Goal: Task Accomplishment & Management: Use online tool/utility

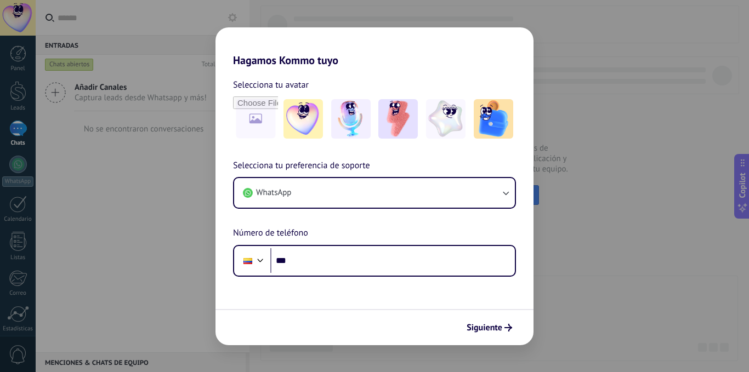
click at [337, 339] on div "Siguiente" at bounding box center [375, 327] width 318 height 36
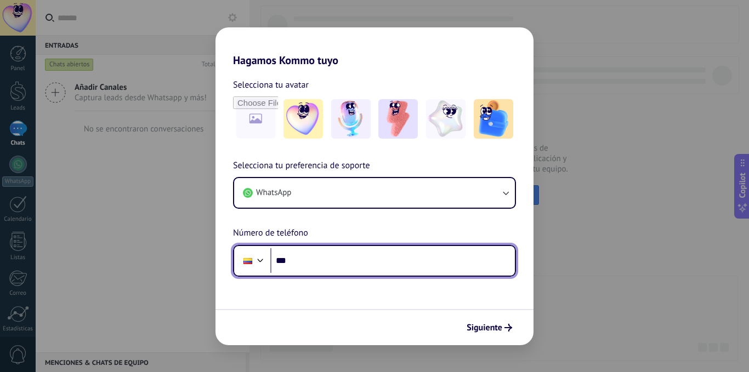
click at [306, 271] on input "***" at bounding box center [392, 261] width 245 height 25
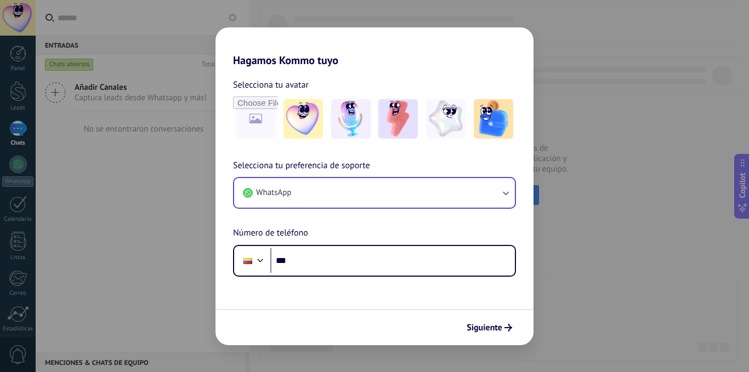
click at [314, 208] on div "WhatsApp" at bounding box center [374, 193] width 283 height 32
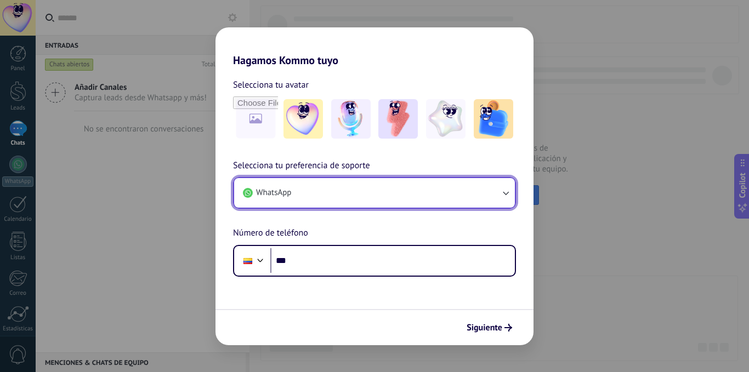
click at [315, 200] on button "WhatsApp" at bounding box center [374, 193] width 281 height 30
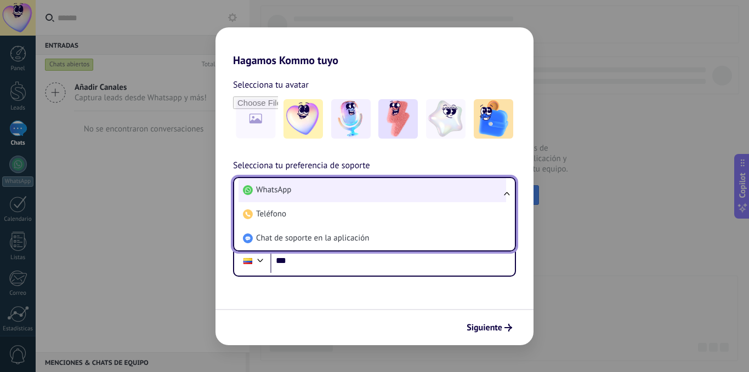
click at [315, 196] on li "WhatsApp" at bounding box center [373, 190] width 268 height 24
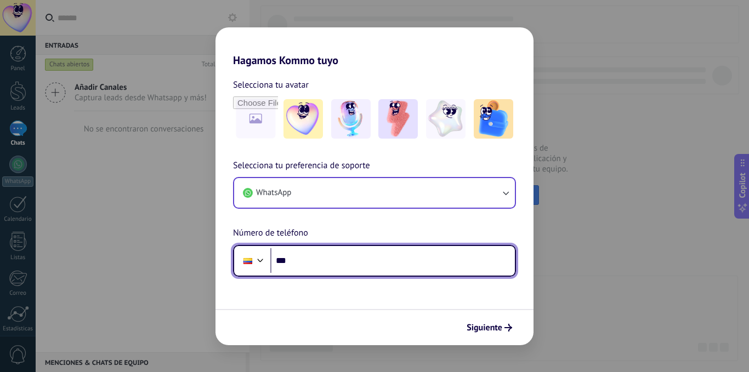
click at [322, 272] on input "***" at bounding box center [392, 261] width 245 height 25
click at [252, 267] on div at bounding box center [248, 261] width 21 height 23
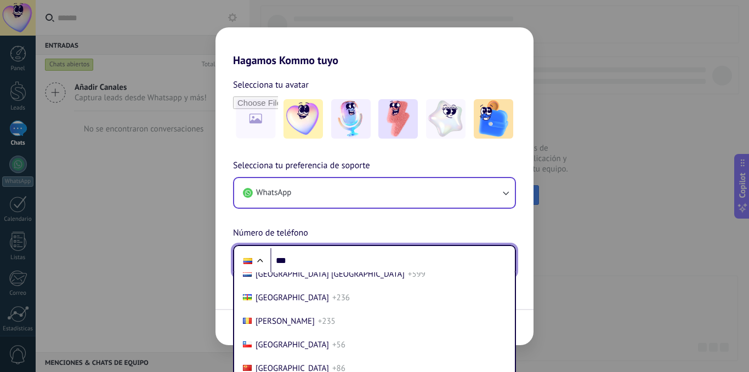
click at [309, 239] on div "Selecciona tu preferencia de soporte WhatsApp Número de teléfono Phone *** [GEO…" at bounding box center [375, 218] width 318 height 118
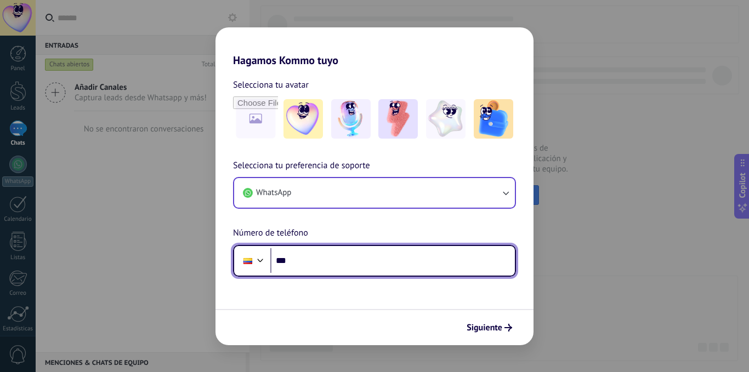
click at [265, 259] on div at bounding box center [260, 259] width 13 height 13
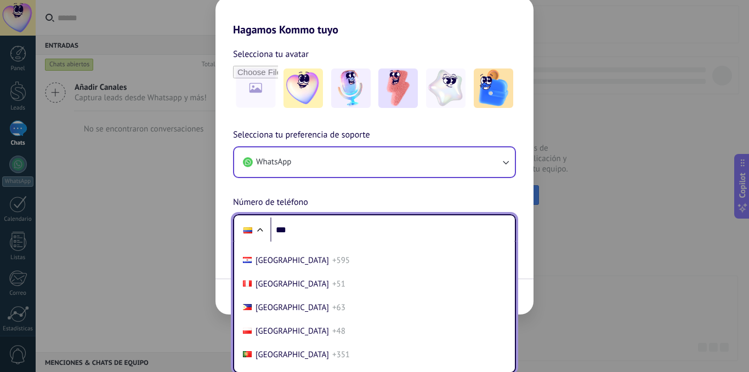
scroll to position [3515, 0]
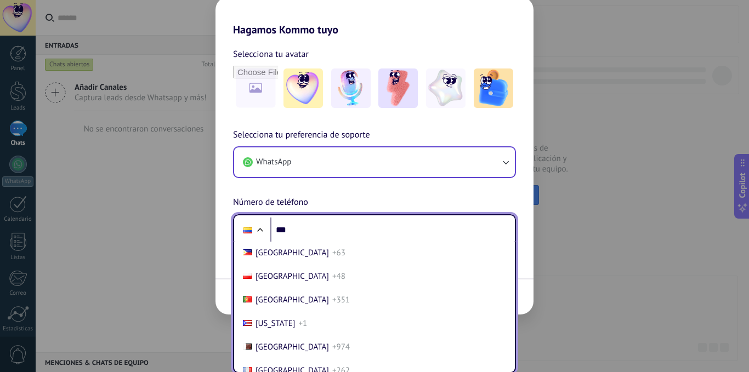
click at [346, 320] on li "[US_STATE] +1" at bounding box center [375, 324] width 272 height 24
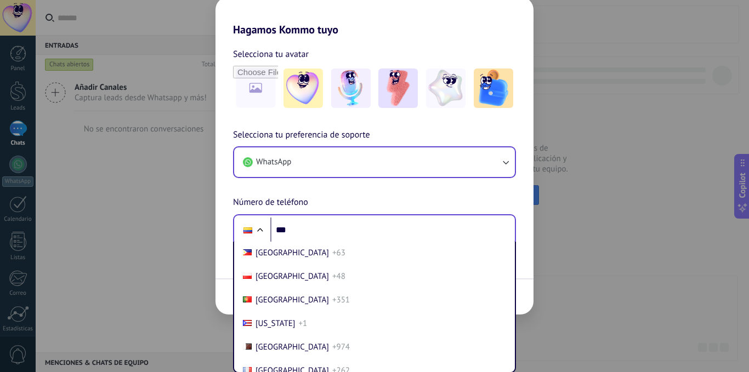
scroll to position [0, 0]
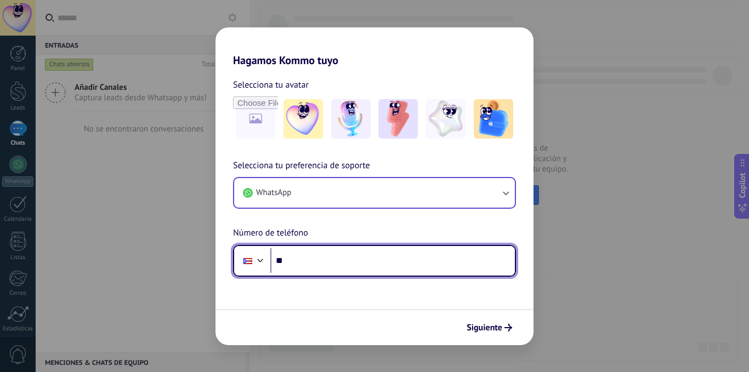
click at [340, 259] on input "***" at bounding box center [392, 261] width 245 height 25
paste input "**********"
click at [290, 263] on input "**********" at bounding box center [392, 261] width 245 height 25
type input "**********"
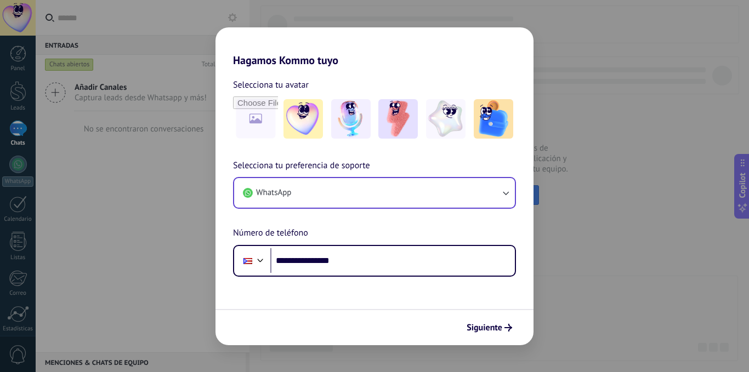
click at [312, 306] on form "**********" at bounding box center [375, 206] width 318 height 279
click at [508, 326] on icon "submit" at bounding box center [509, 328] width 8 height 8
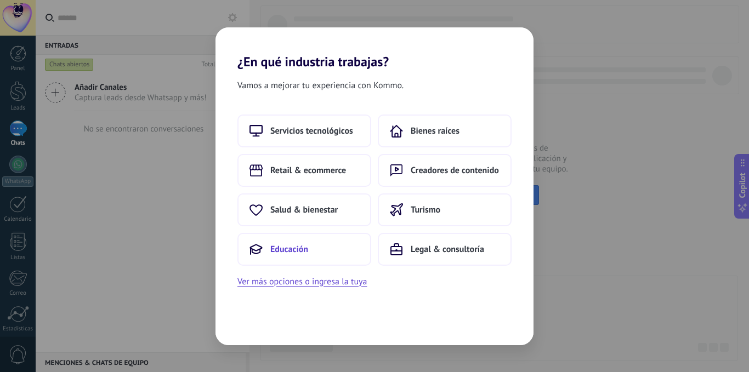
click at [295, 240] on button "Educación" at bounding box center [305, 249] width 134 height 33
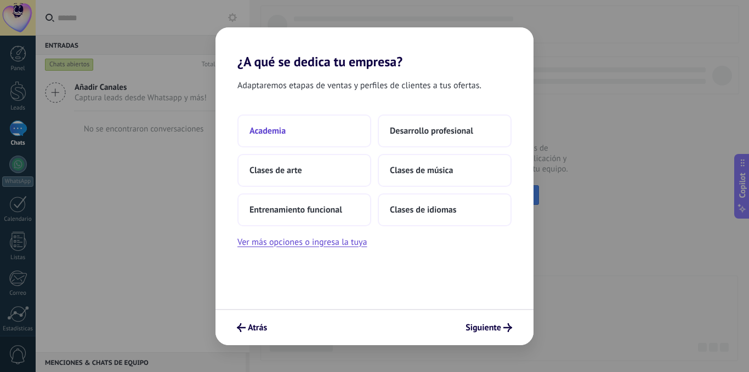
click at [261, 130] on span "Academia" at bounding box center [268, 131] width 36 height 11
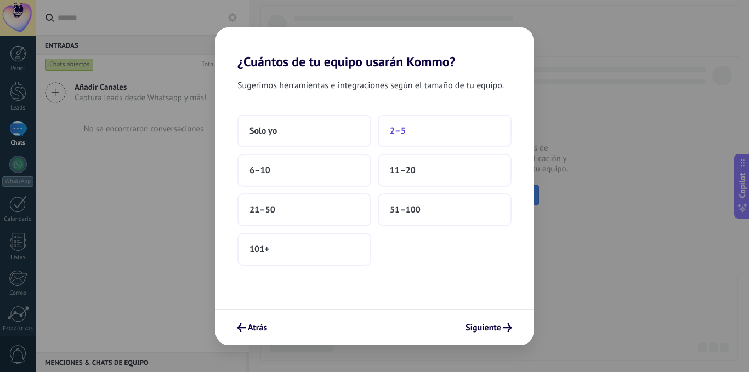
click at [397, 134] on span "2–5" at bounding box center [398, 131] width 16 height 11
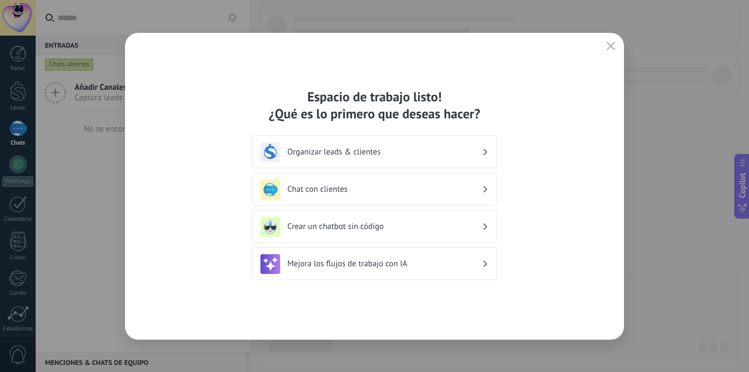
click at [341, 318] on div "Espacio de trabajo listo! ¿Qué es lo primero que deseas hacer? Organizar leads …" at bounding box center [374, 186] width 499 height 307
click at [348, 193] on h3 "Chat con clientes" at bounding box center [384, 189] width 195 height 10
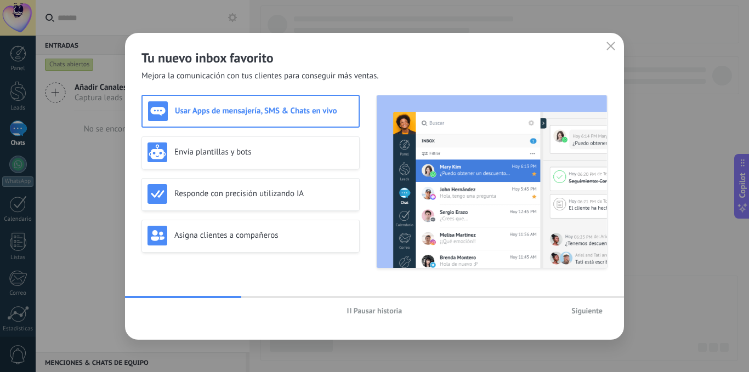
click at [588, 312] on span "Siguiente" at bounding box center [587, 311] width 31 height 8
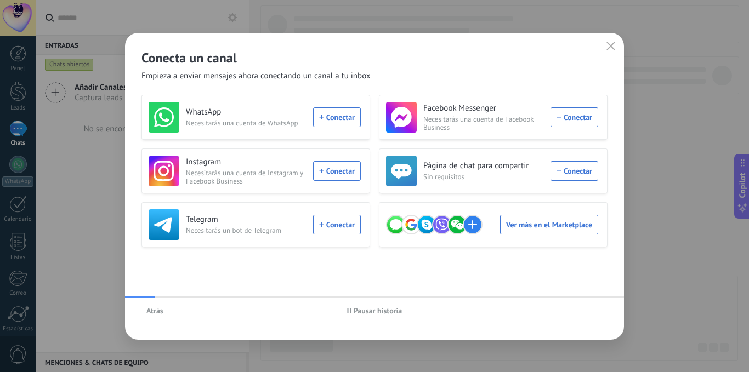
click at [588, 312] on div "Atrás Pausar historia" at bounding box center [374, 310] width 499 height 25
click at [354, 314] on span "Pausar historia" at bounding box center [378, 311] width 49 height 8
drag, startPoint x: 325, startPoint y: 121, endPoint x: 313, endPoint y: 163, distance: 43.9
click at [325, 121] on div "WhatsApp Necesitarás una cuenta de WhatsApp Conectar" at bounding box center [255, 117] width 212 height 31
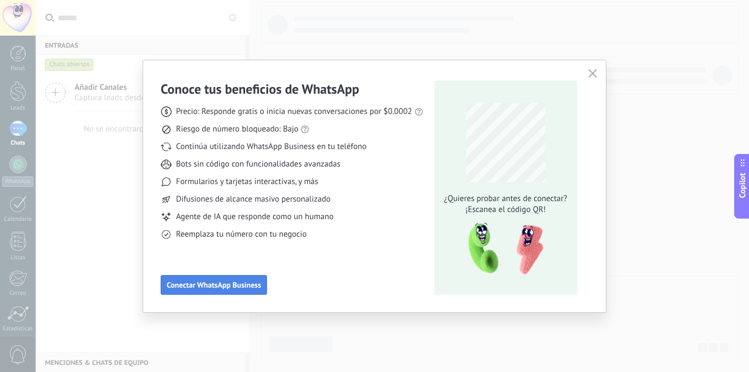
click at [261, 286] on span "Conectar WhatsApp Business" at bounding box center [214, 285] width 94 height 8
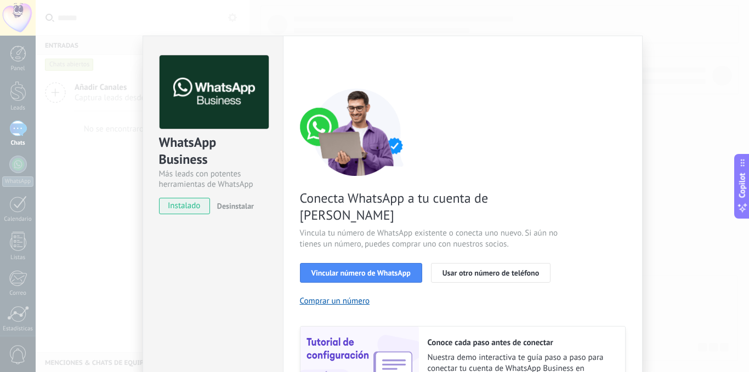
click at [686, 76] on div "WhatsApp Business Más leads con potentes herramientas de WhatsApp instalado Des…" at bounding box center [393, 186] width 714 height 372
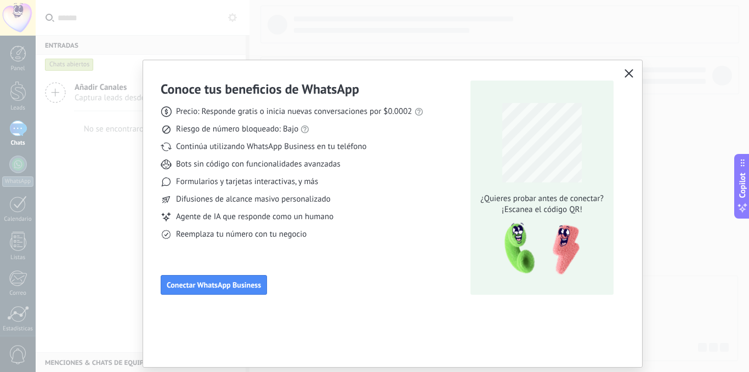
click at [630, 74] on icon "button" at bounding box center [629, 73] width 9 height 9
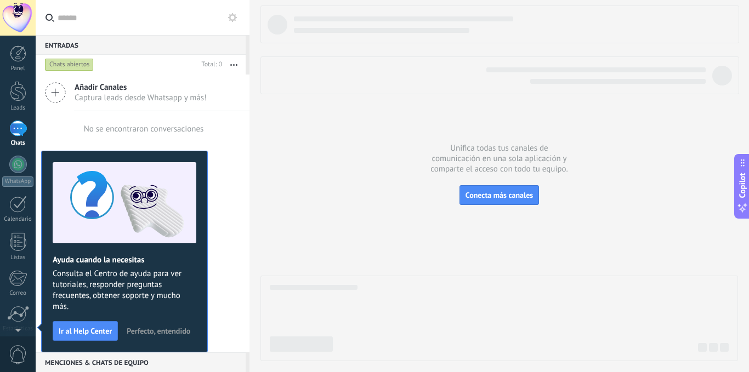
click at [177, 332] on span "Perfecto, entendido" at bounding box center [159, 331] width 64 height 8
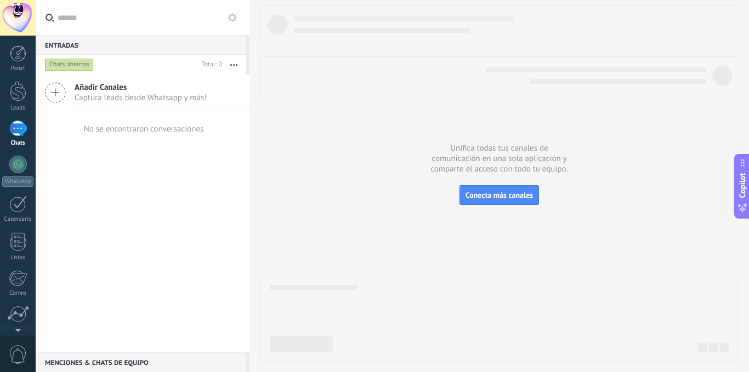
click at [91, 90] on span "Añadir Canales" at bounding box center [141, 87] width 132 height 10
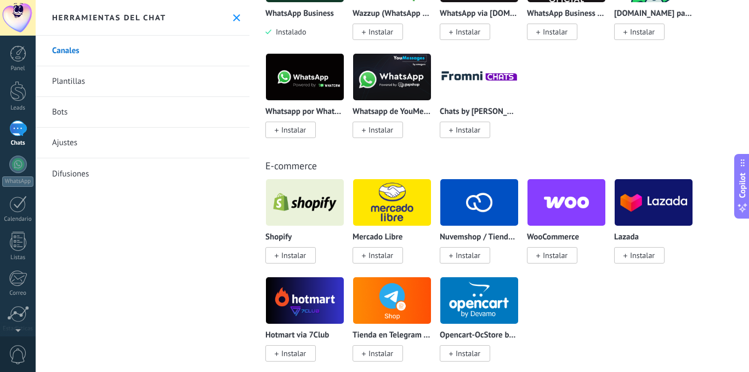
scroll to position [494, 0]
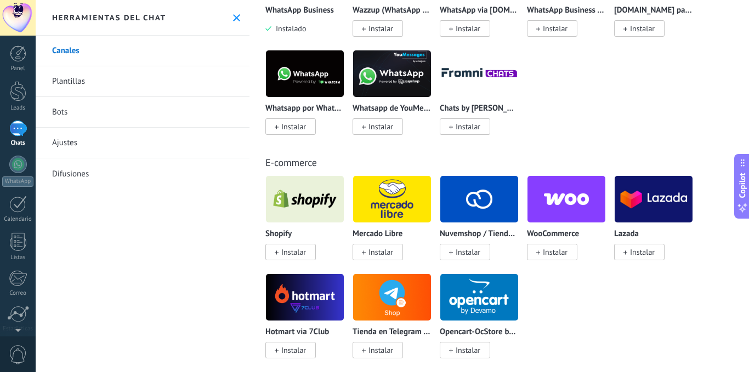
click at [10, 133] on div at bounding box center [18, 129] width 18 height 16
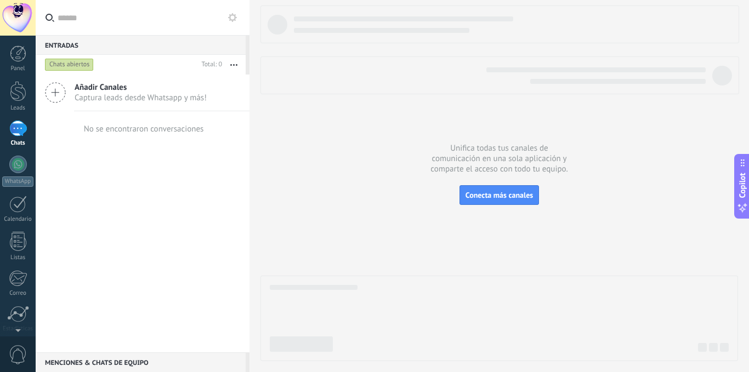
click at [94, 101] on span "Captura leads desde Whatsapp y más!" at bounding box center [141, 98] width 132 height 10
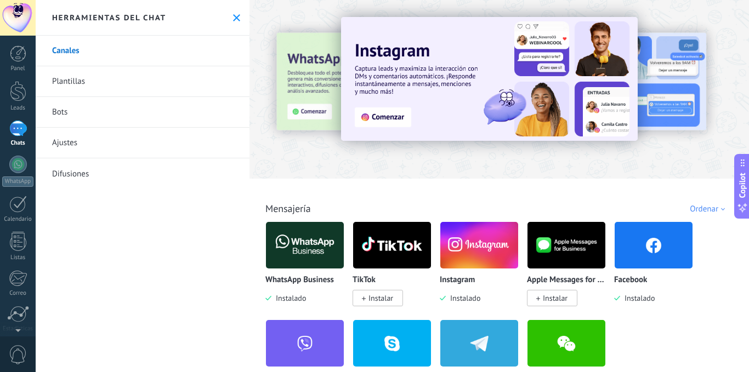
click at [669, 245] on img at bounding box center [654, 245] width 78 height 53
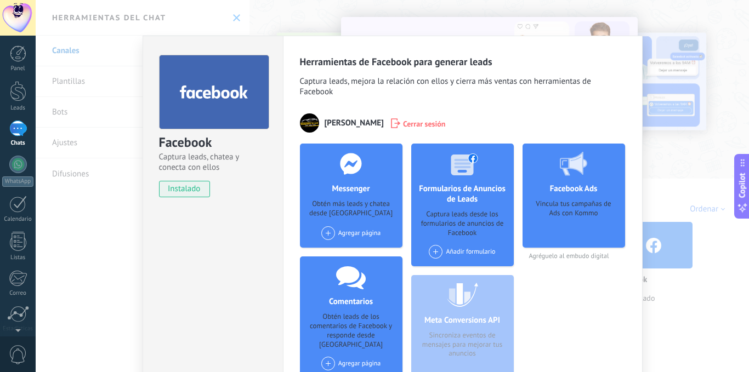
click at [671, 153] on div "Facebook Captura leads, chatea y conecta con ellos instalado Desinstalar Herram…" at bounding box center [393, 186] width 714 height 372
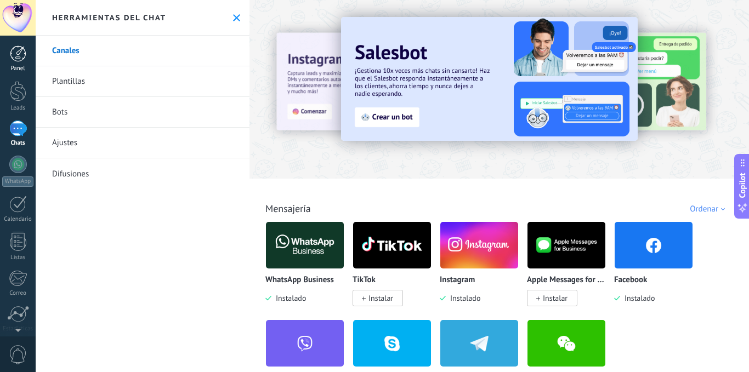
click at [22, 48] on div at bounding box center [18, 54] width 16 height 16
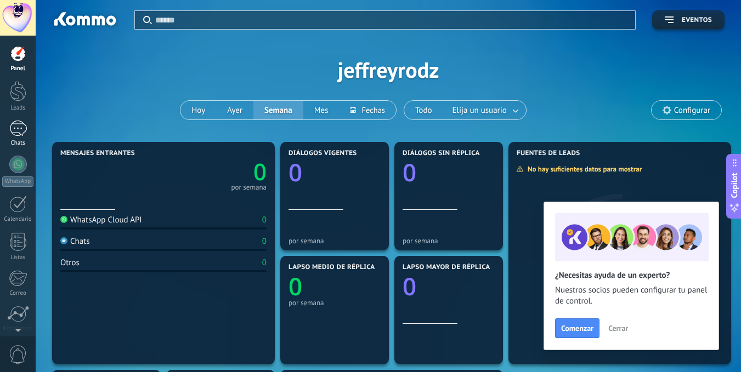
click at [18, 129] on div at bounding box center [18, 129] width 18 height 16
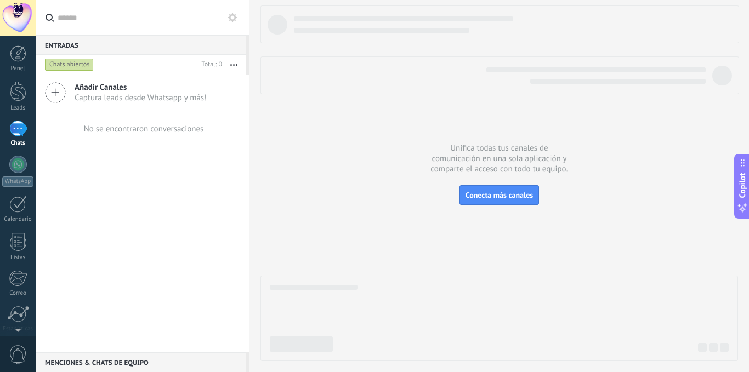
click at [76, 89] on span "Añadir Canales" at bounding box center [141, 87] width 132 height 10
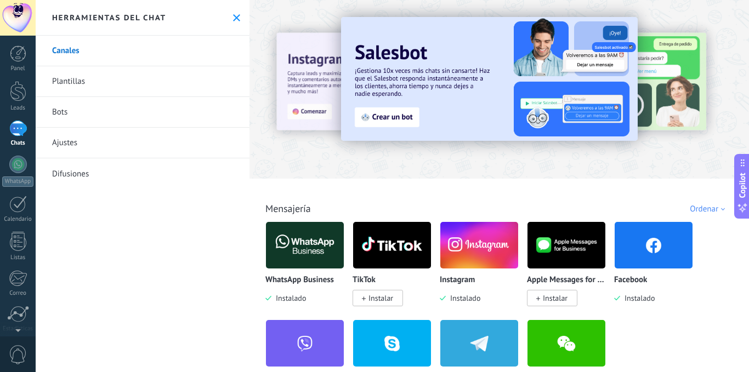
click at [109, 148] on link "Ajustes" at bounding box center [143, 143] width 214 height 31
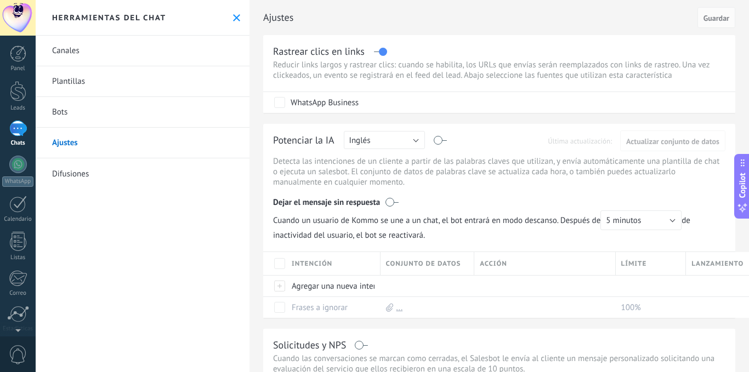
click at [12, 139] on link "Chats" at bounding box center [18, 134] width 36 height 26
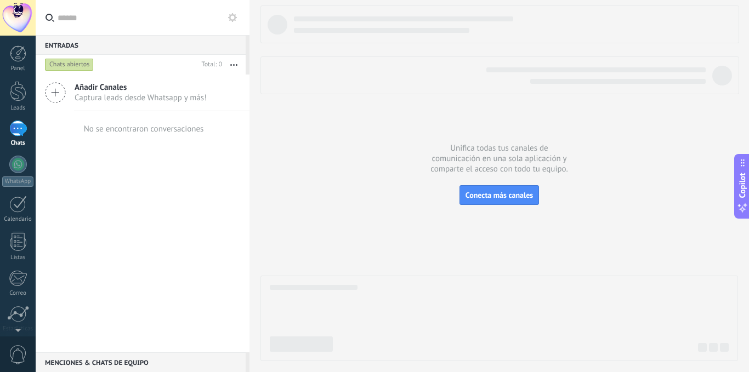
click at [158, 166] on div "Añadir Canales Captura leads desde Whatsapp y más! No se encontraron conversaci…" at bounding box center [143, 214] width 214 height 278
click at [146, 92] on span "Añadir Canales" at bounding box center [141, 87] width 132 height 10
